Goal: Communication & Community: Answer question/provide support

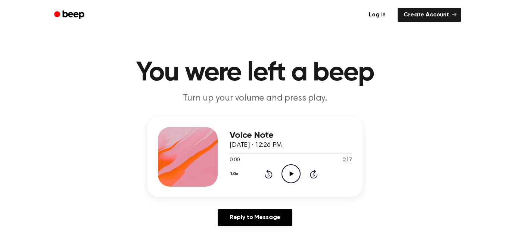
click at [286, 181] on icon "Play Audio" at bounding box center [290, 174] width 19 height 19
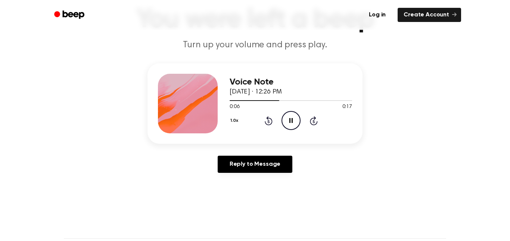
scroll to position [52, 0]
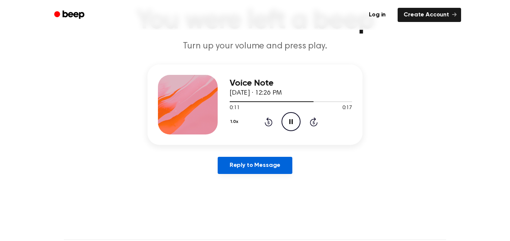
click at [235, 169] on link "Reply to Message" at bounding box center [255, 165] width 75 height 17
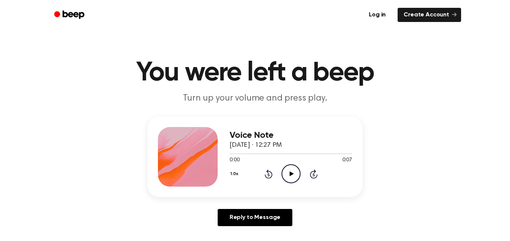
click at [287, 174] on icon "Play Audio" at bounding box center [290, 174] width 19 height 19
